Goal: Find specific fact: Find specific fact

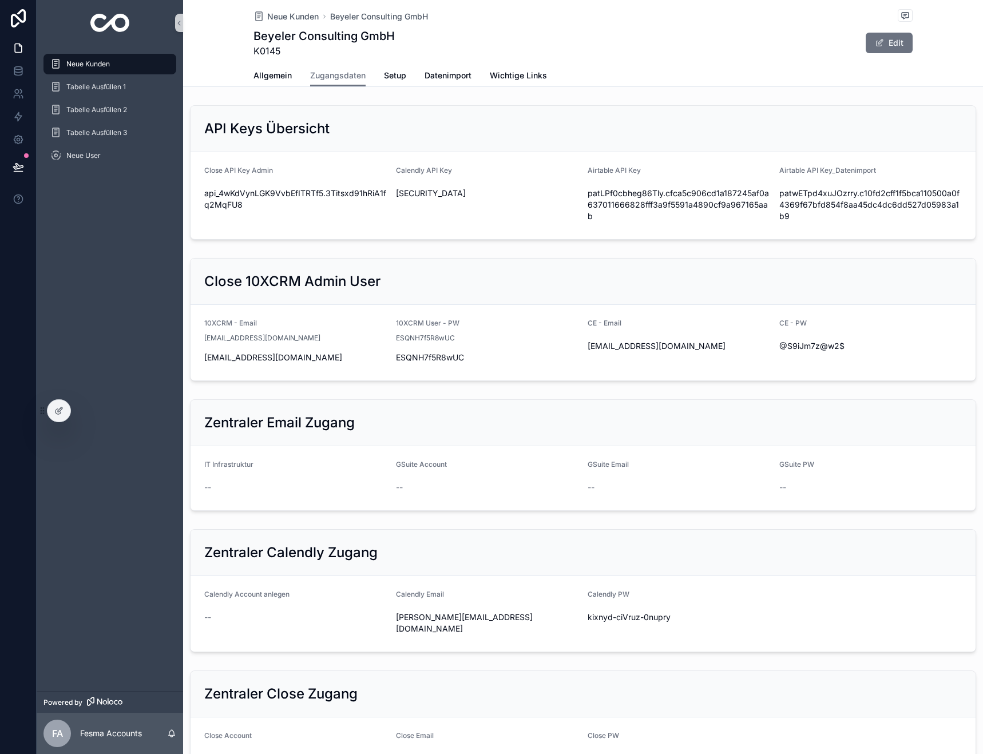
click at [102, 67] on span "Neue Kunden" at bounding box center [87, 63] width 43 height 9
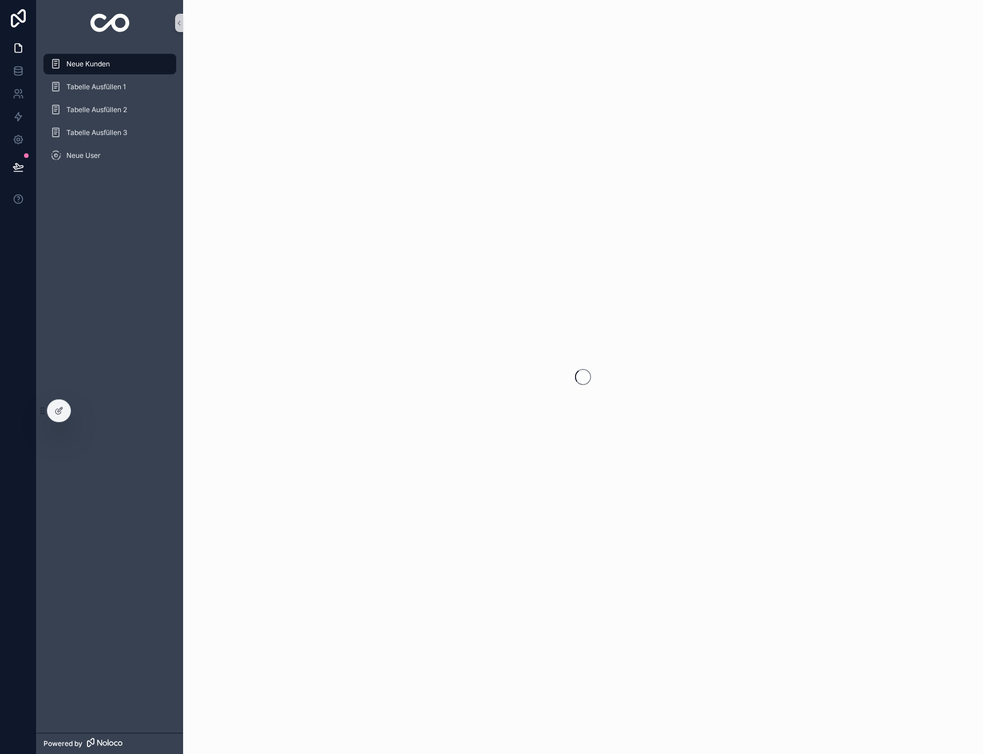
click at [102, 64] on span "Neue Kunden" at bounding box center [87, 63] width 43 height 9
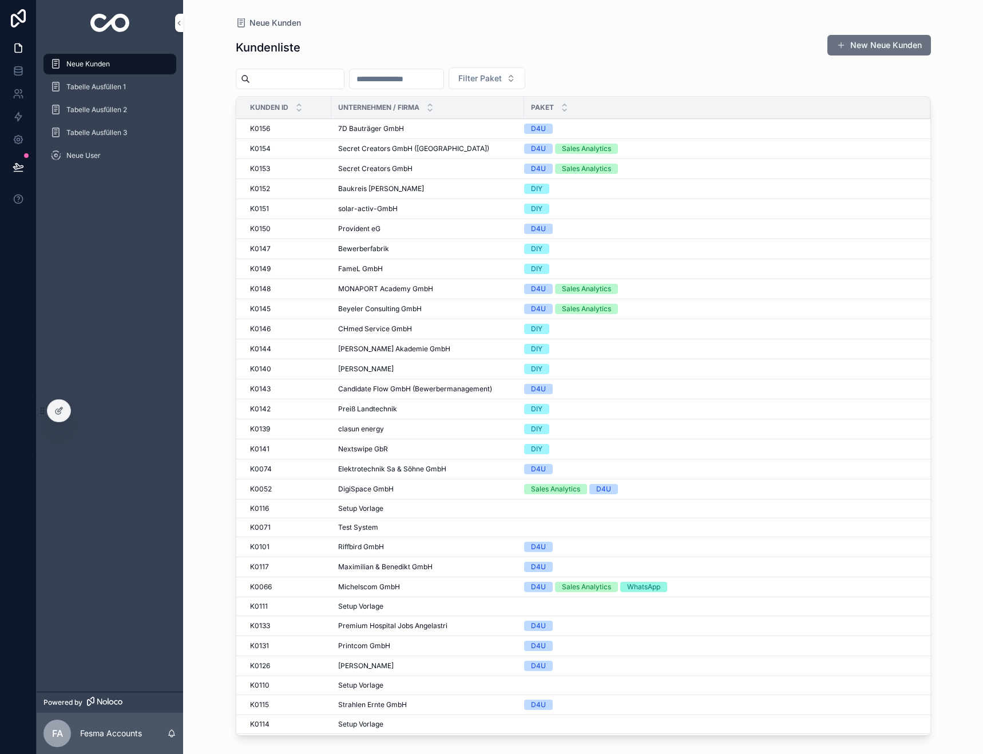
click at [423, 79] on input "scrollable content" at bounding box center [396, 79] width 94 height 16
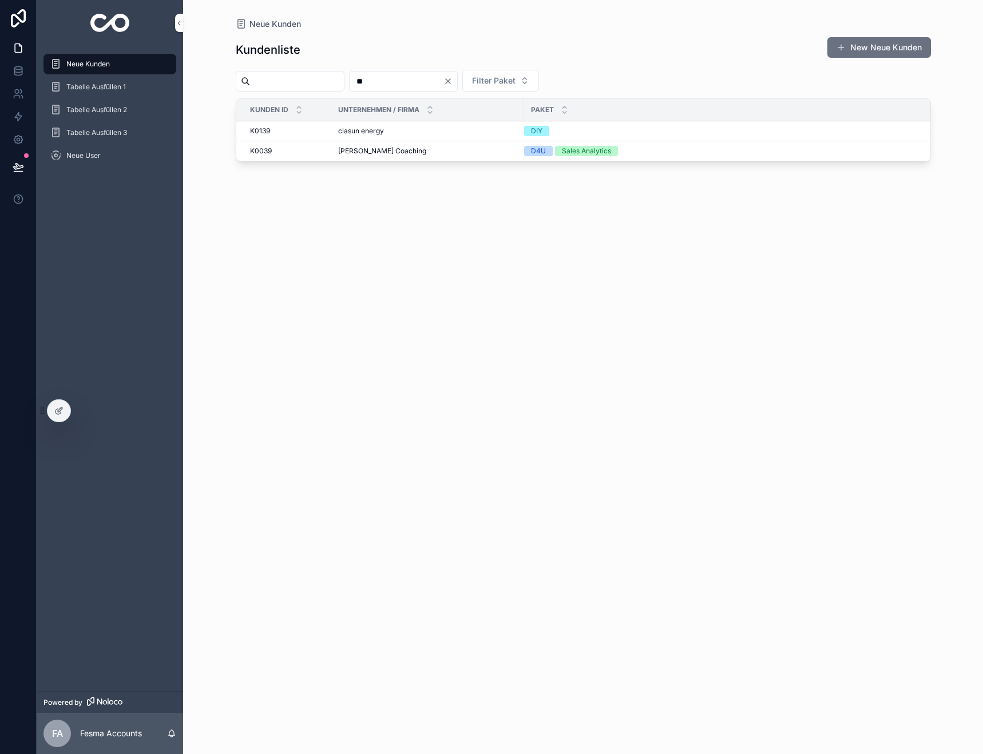
type input "**"
click at [370, 153] on span "[PERSON_NAME] Coaching" at bounding box center [382, 150] width 88 height 9
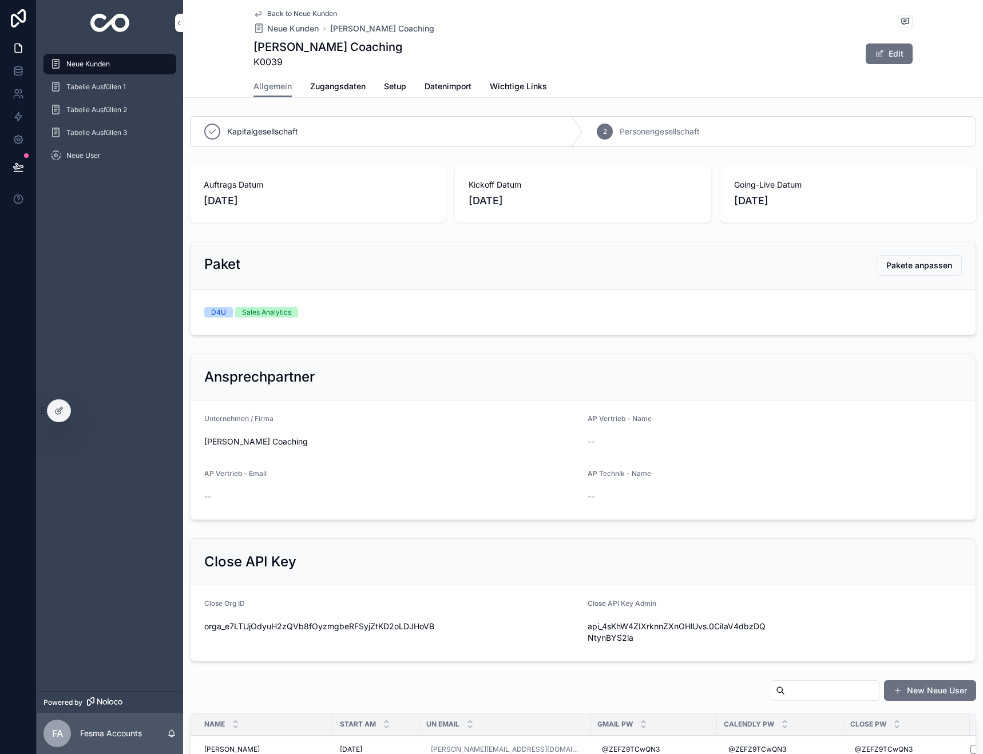
click at [344, 85] on span "Zugangsdaten" at bounding box center [337, 86] width 55 height 11
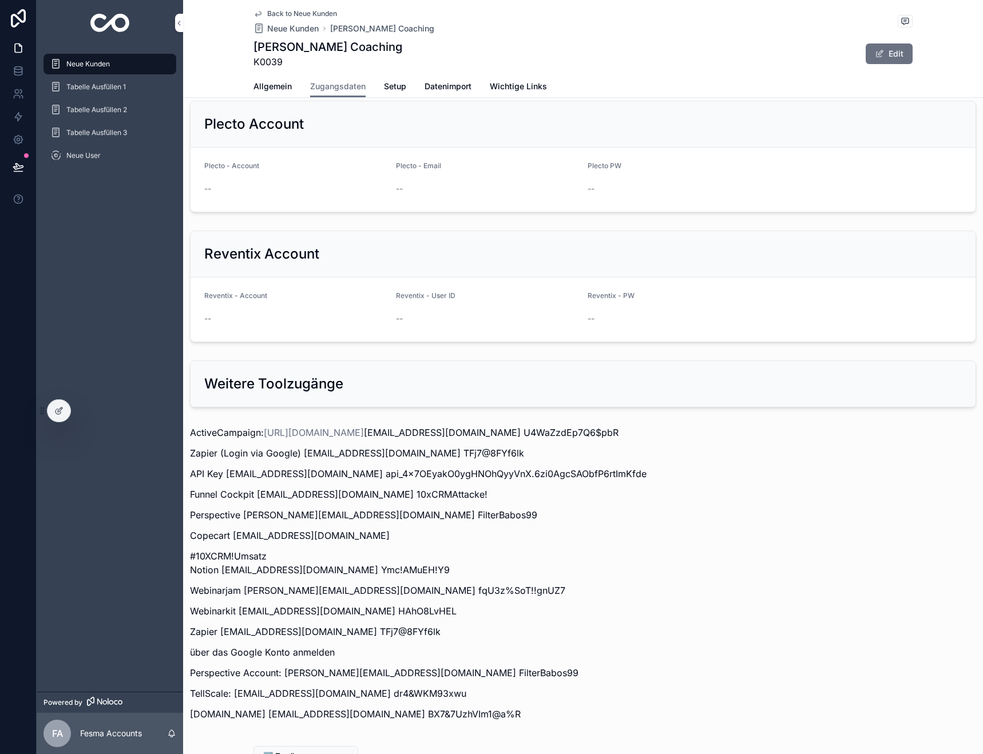
scroll to position [1179, 0]
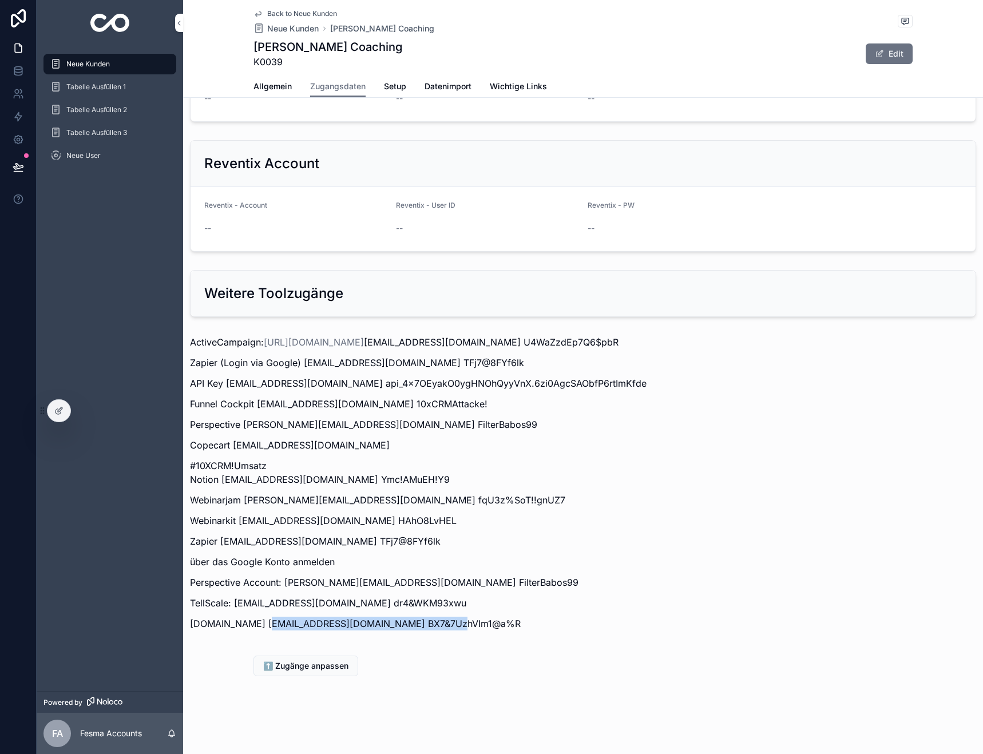
drag, startPoint x: 270, startPoint y: 622, endPoint x: 550, endPoint y: 618, distance: 280.3
click at [439, 624] on p "[DOMAIN_NAME] [EMAIL_ADDRESS][DOMAIN_NAME] BX7&7UzhVIm1@a%R" at bounding box center [583, 624] width 786 height 14
copy p "[PERSON_NAME][EMAIL_ADDRESS][DOMAIN_NAME]"
drag, startPoint x: 440, startPoint y: 623, endPoint x: 534, endPoint y: 623, distance: 94.4
click at [538, 622] on p "[DOMAIN_NAME] [EMAIL_ADDRESS][DOMAIN_NAME] BX7&7UzhVIm1@a%R" at bounding box center [583, 624] width 786 height 14
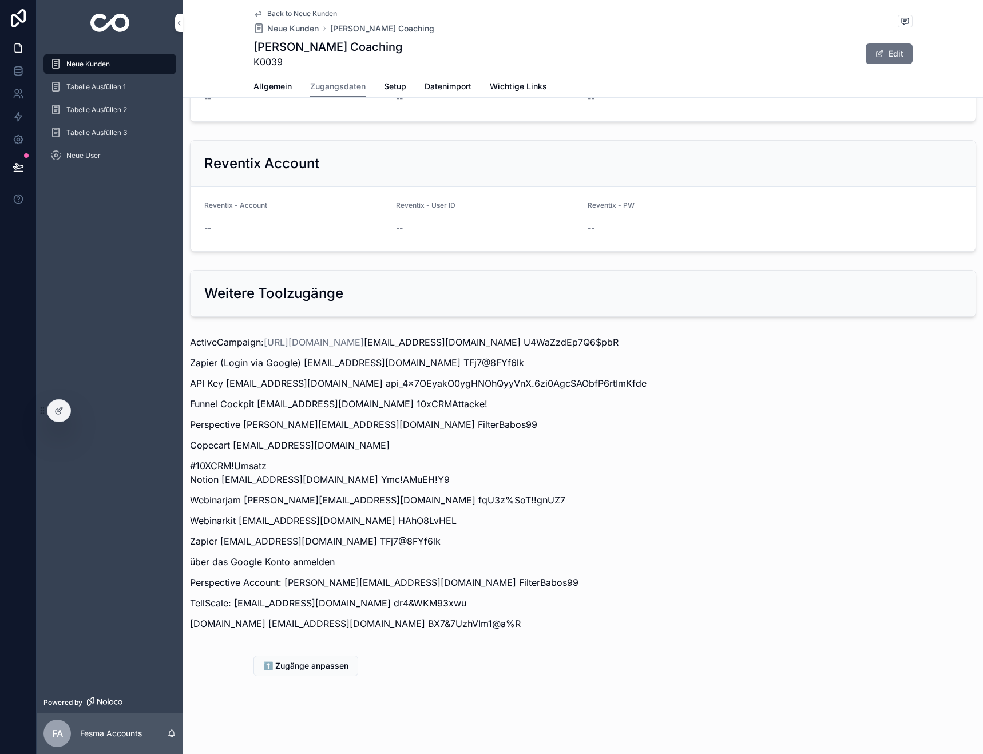
drag, startPoint x: 534, startPoint y: 623, endPoint x: 665, endPoint y: 609, distance: 131.2
click at [441, 622] on p "[DOMAIN_NAME] [EMAIL_ADDRESS][DOMAIN_NAME] BX7&7UzhVIm1@a%R" at bounding box center [583, 624] width 786 height 14
copy p "BX7&7UzhVIm1@a%R"
